Goal: Task Accomplishment & Management: Complete application form

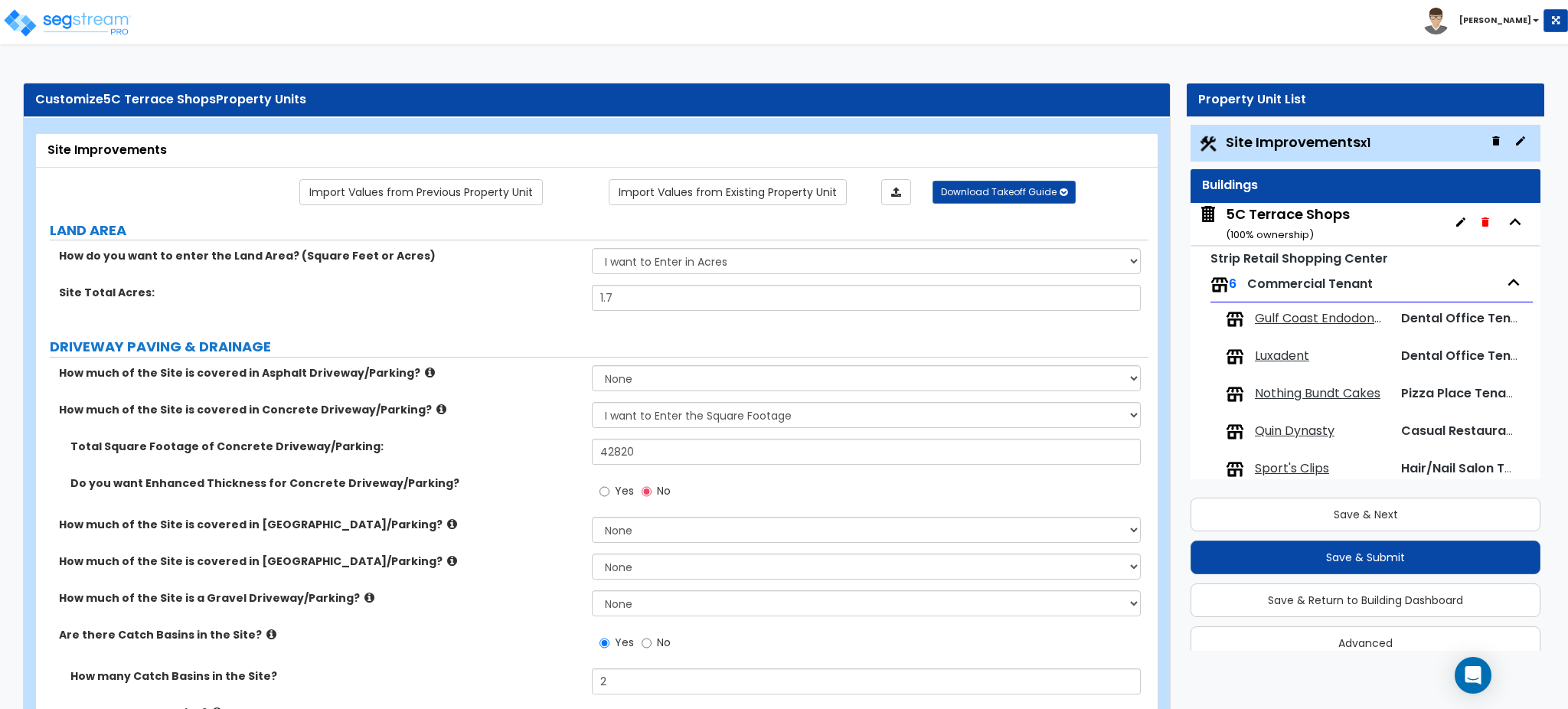
select select "2"
select select "1"
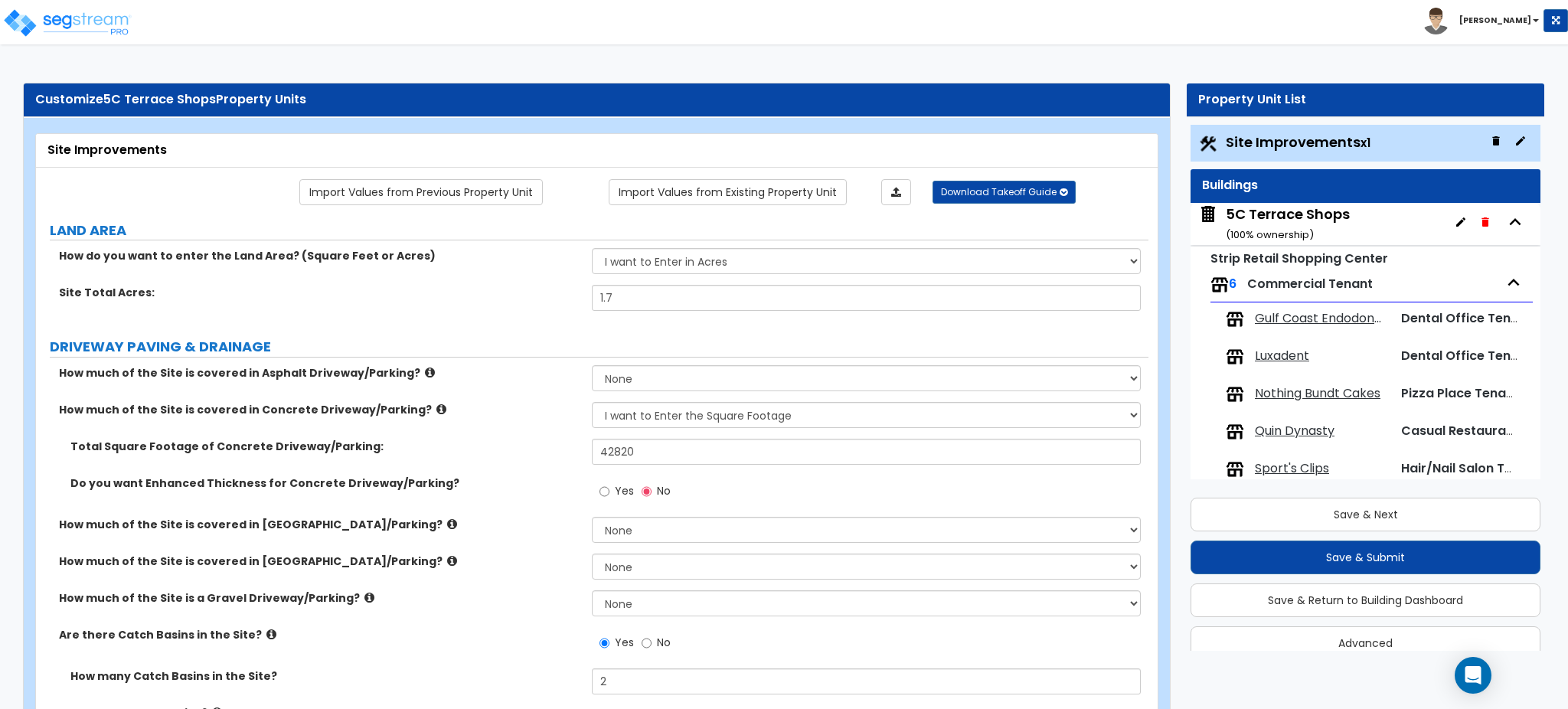
select select "1"
select select "2"
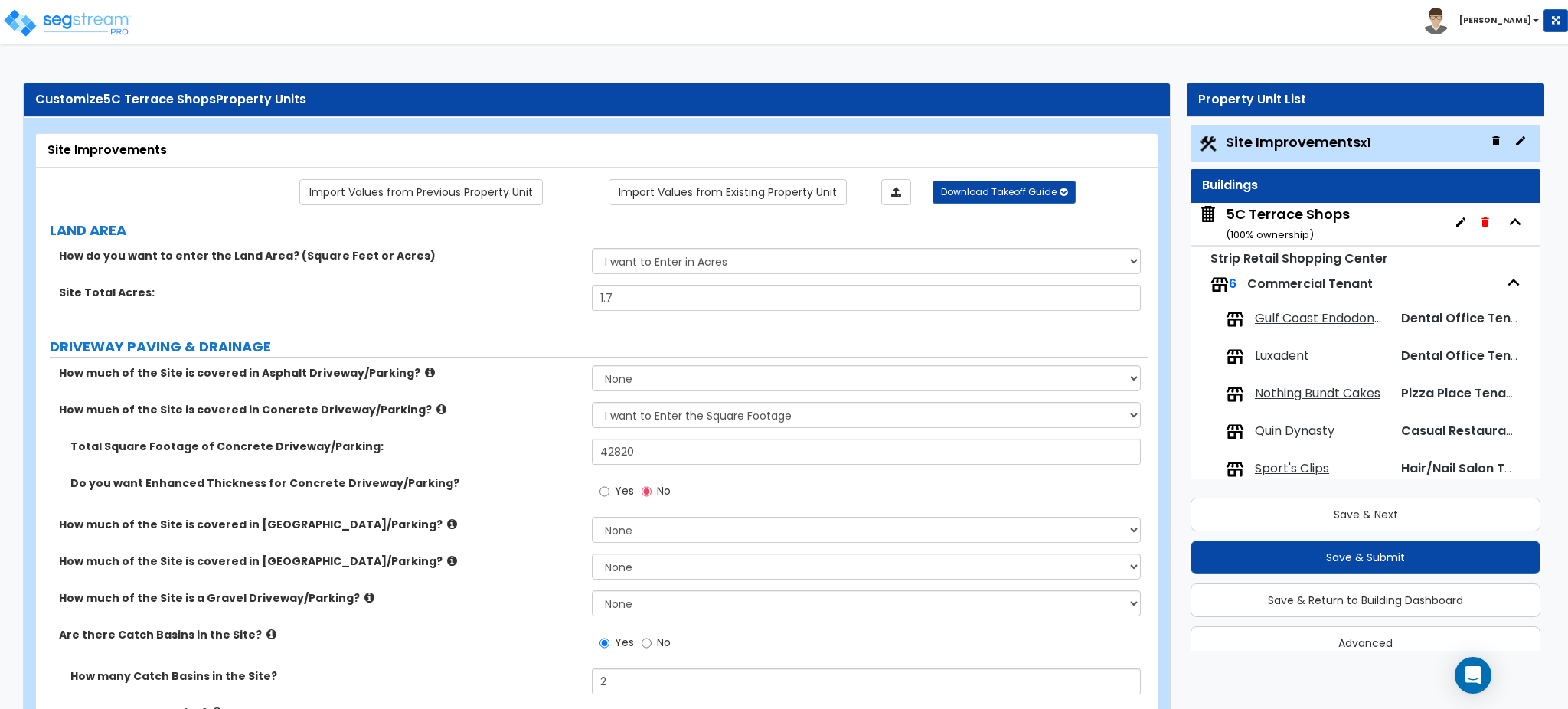
select select "2"
select select "4"
select select "1"
select select "4"
select select "2"
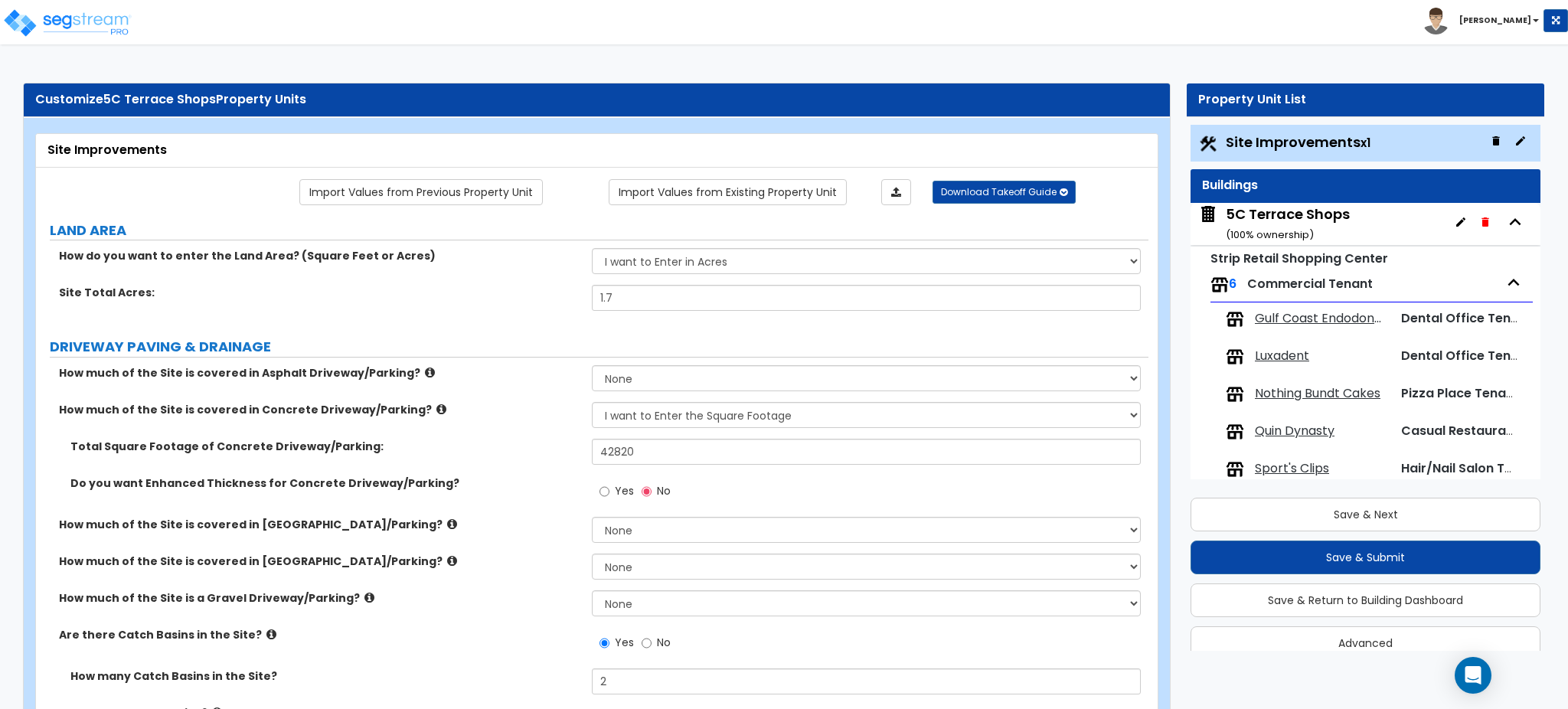
select select "2"
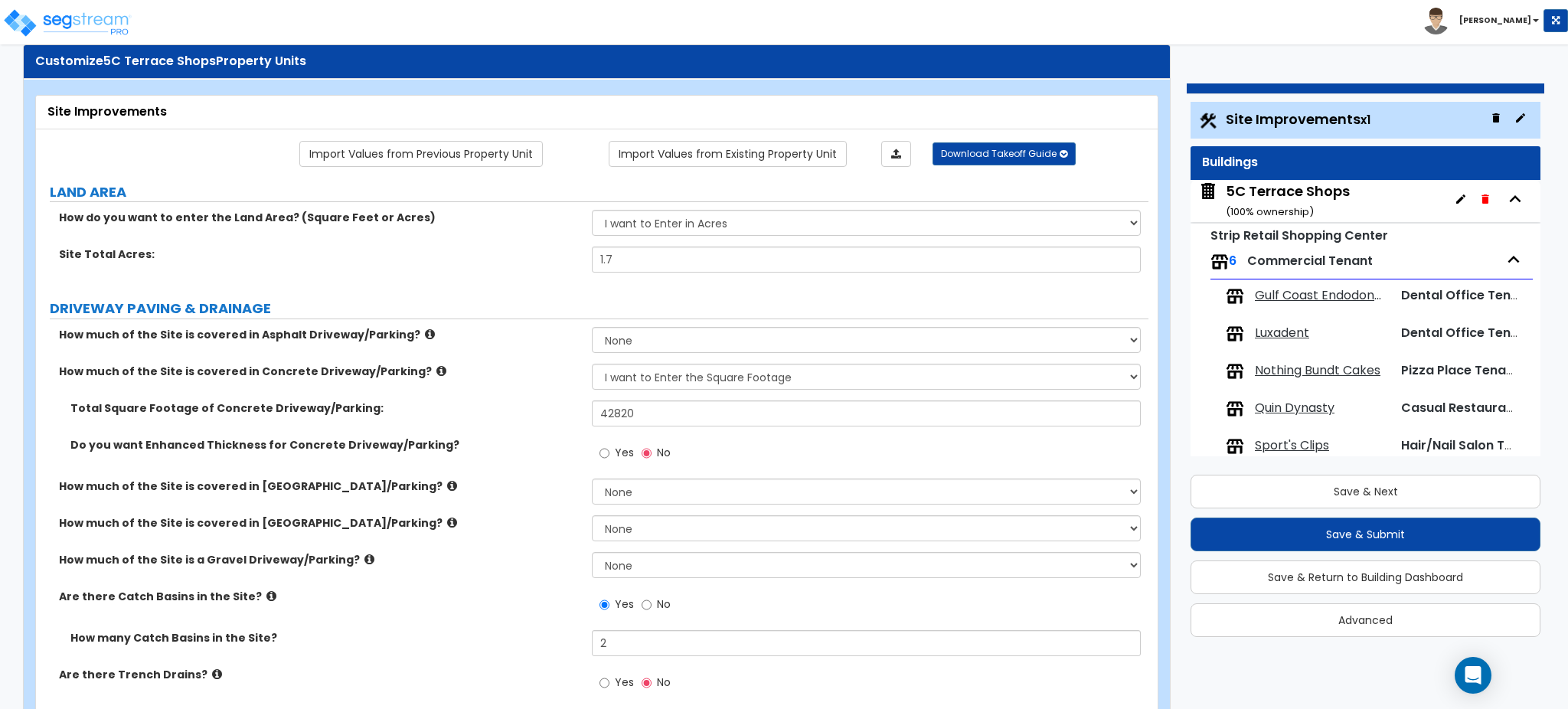
scroll to position [102, 0]
